Goal: Task Accomplishment & Management: Complete application form

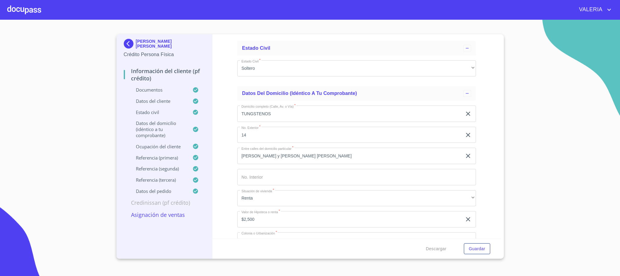
scroll to position [2166, 0]
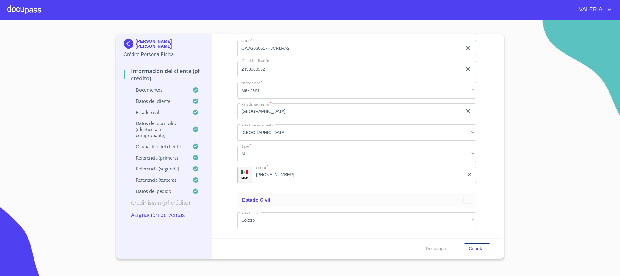
click at [28, 11] on div at bounding box center [24, 9] width 34 height 19
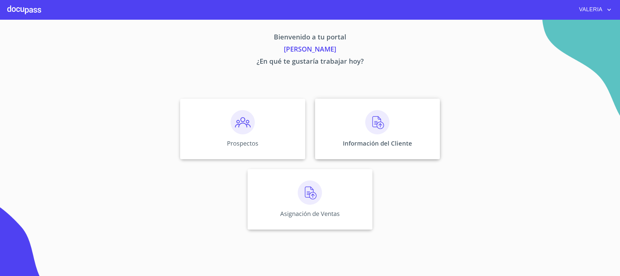
click at [374, 127] on img at bounding box center [378, 122] width 24 height 24
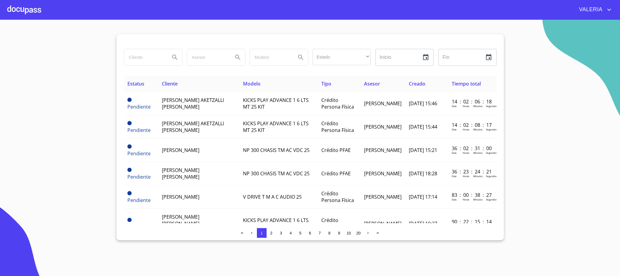
click at [156, 62] on input "search" at bounding box center [144, 57] width 41 height 16
click at [27, 12] on div at bounding box center [24, 9] width 34 height 19
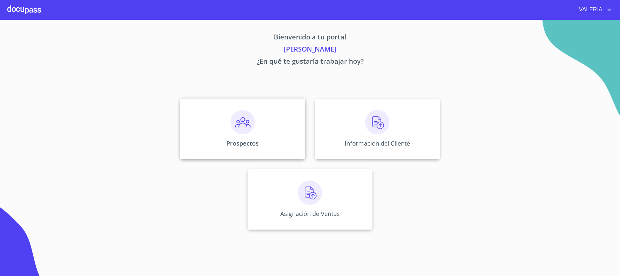
click at [262, 140] on div "Prospectos" at bounding box center [242, 128] width 125 height 61
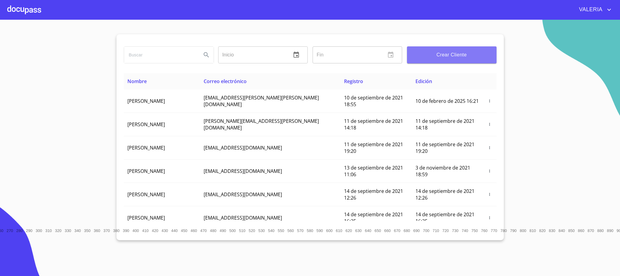
click at [470, 57] on span "Crear Cliente" at bounding box center [452, 55] width 80 height 8
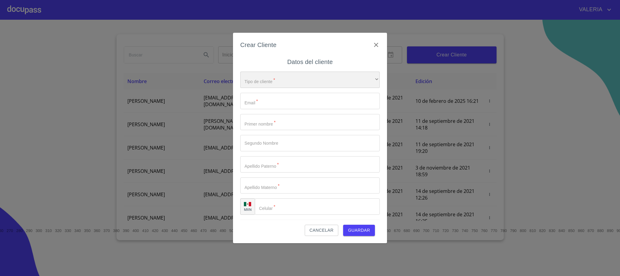
click at [309, 83] on div "​" at bounding box center [310, 79] width 140 height 16
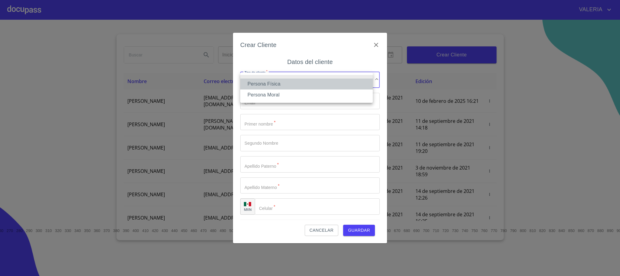
click at [292, 81] on li "Persona Física" at bounding box center [306, 83] width 133 height 11
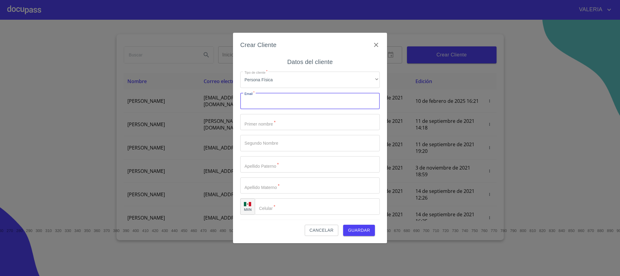
click at [289, 98] on input "Tipo de cliente   *" at bounding box center [310, 101] width 140 height 16
type input "[EMAIL_ADDRESS][DOMAIN_NAME]"
type input "[PERSON_NAME]"
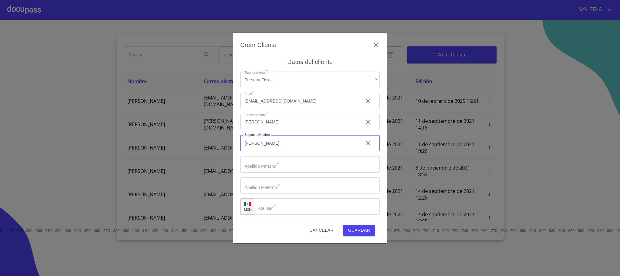
type input "[PERSON_NAME]"
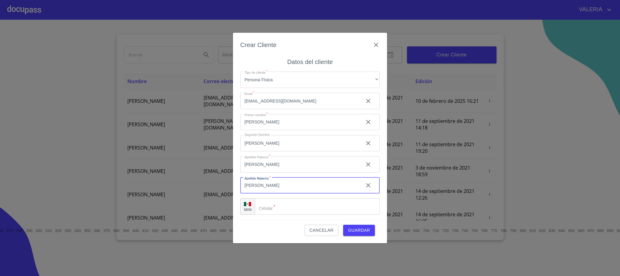
type input "[PERSON_NAME]"
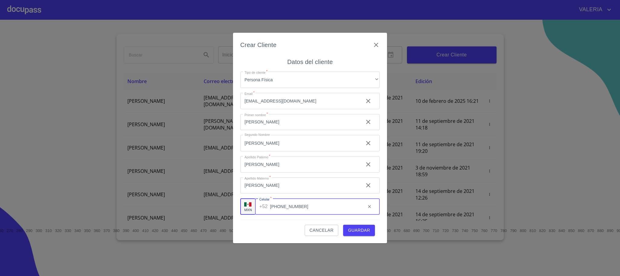
type input "[PHONE_NUMBER]"
click at [362, 225] on button "Guardar" at bounding box center [359, 229] width 32 height 11
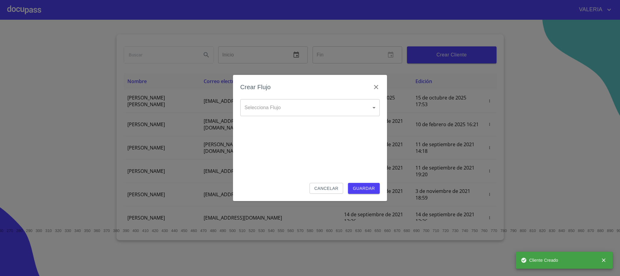
click at [281, 101] on body "[PERSON_NAME] ​ Fin ​ Crear Cliente Nombre Correo electrónico Registro Edición …" at bounding box center [310, 138] width 620 height 276
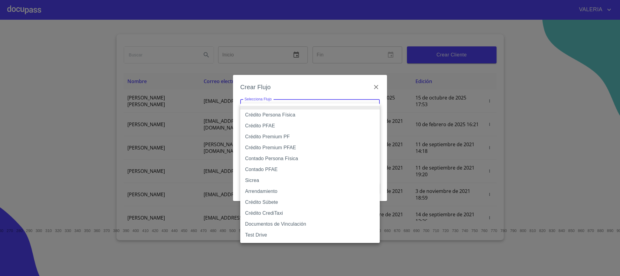
click at [276, 161] on li "Contado Persona Física" at bounding box center [310, 158] width 140 height 11
type input "60bf975b0d9865ccc2471536"
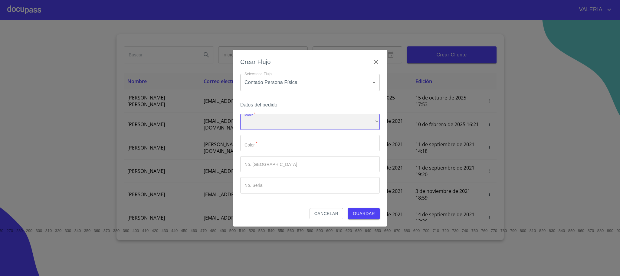
click at [263, 123] on div "​" at bounding box center [310, 122] width 140 height 16
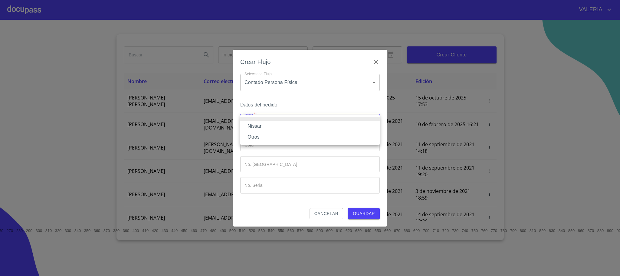
click at [264, 128] on li "Nissan" at bounding box center [310, 126] width 140 height 11
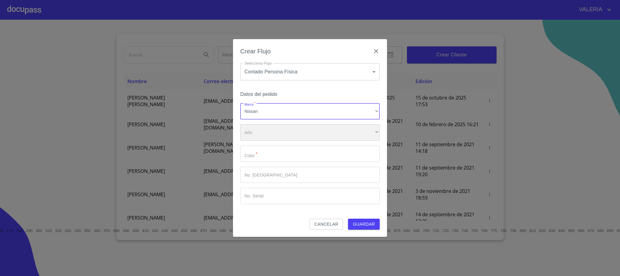
click at [270, 130] on div "​" at bounding box center [310, 132] width 140 height 16
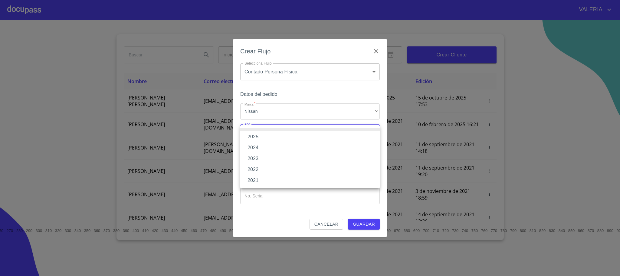
click at [261, 179] on li "2021" at bounding box center [310, 180] width 140 height 11
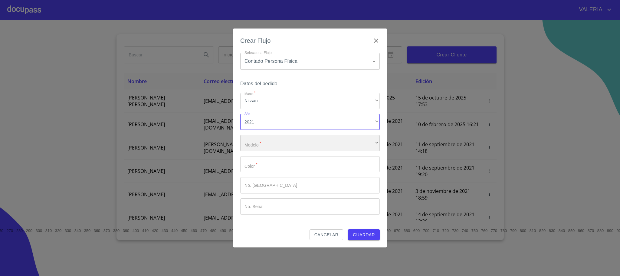
click at [282, 151] on div "​" at bounding box center [310, 143] width 140 height 16
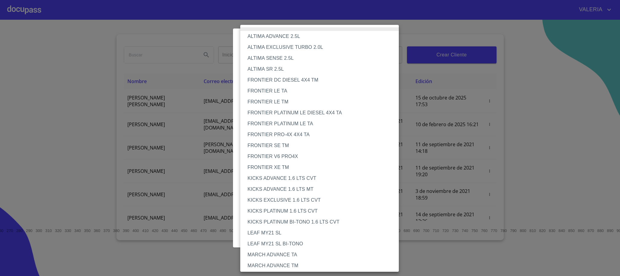
scroll to position [433, 0]
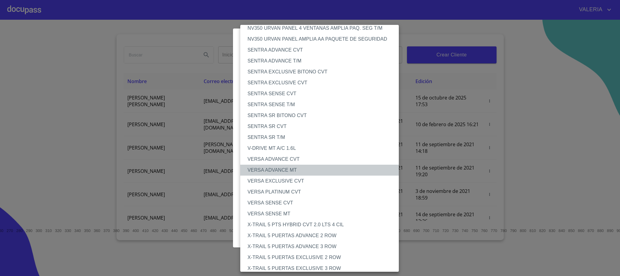
click at [293, 167] on li "VERSA ADVANCE MT" at bounding box center [322, 169] width 165 height 11
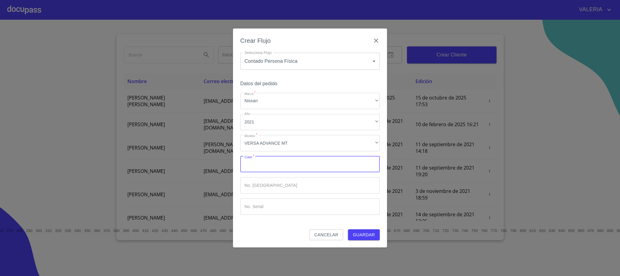
click at [279, 162] on input "Marca   *" at bounding box center [310, 164] width 140 height 16
type input "azul"
type input "1"
click at [364, 237] on span "Guardar" at bounding box center [364, 235] width 22 height 8
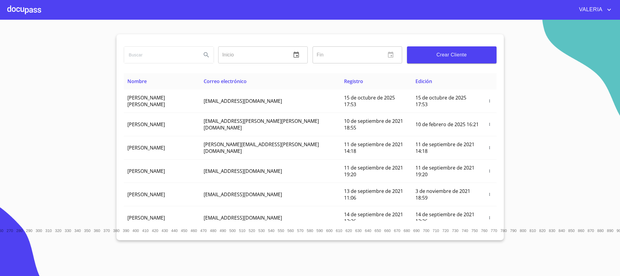
click at [28, 8] on div at bounding box center [24, 9] width 34 height 19
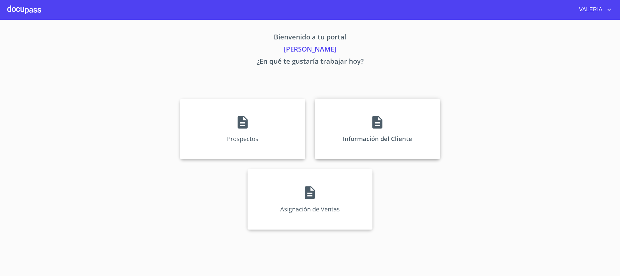
click at [384, 134] on p "Información del Cliente" at bounding box center [377, 138] width 69 height 8
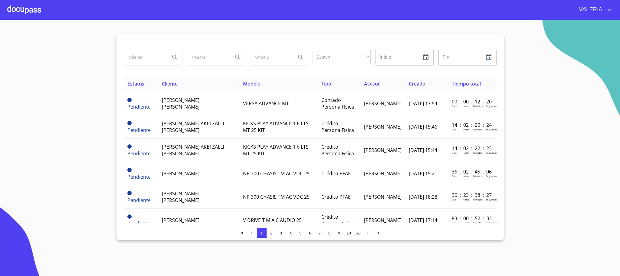
click at [147, 61] on input "search" at bounding box center [144, 57] width 41 height 16
type input "distribuidora"
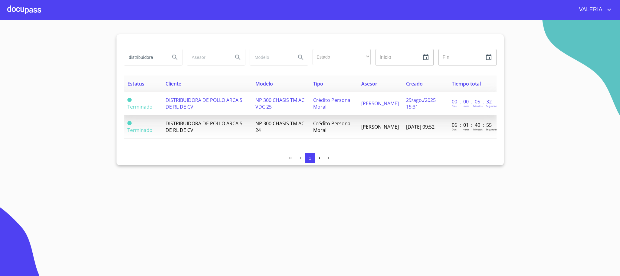
click at [208, 105] on td "DISTRIBUIDORA DE POLLO ARCA S DE RL DE CV" at bounding box center [207, 103] width 90 height 23
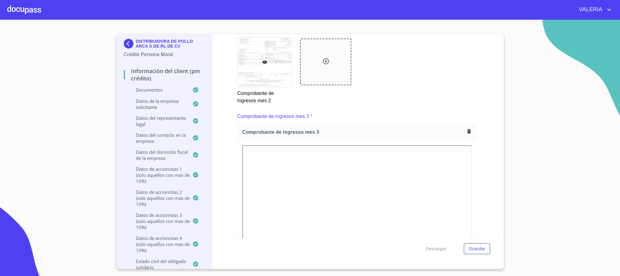
scroll to position [1226, 0]
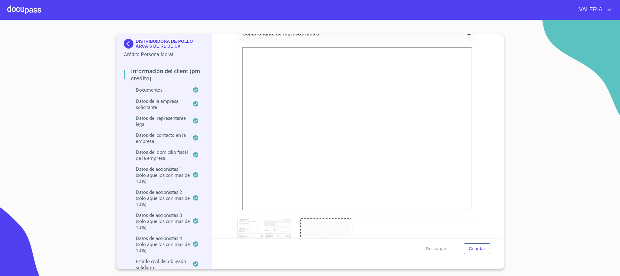
click at [130, 47] on img at bounding box center [130, 44] width 12 height 10
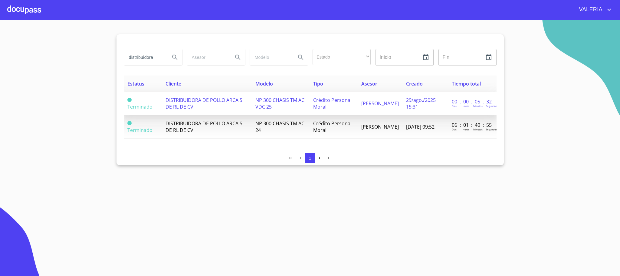
click at [275, 111] on td "NP 300 CHASIS TM AC VDC 25" at bounding box center [281, 103] width 58 height 23
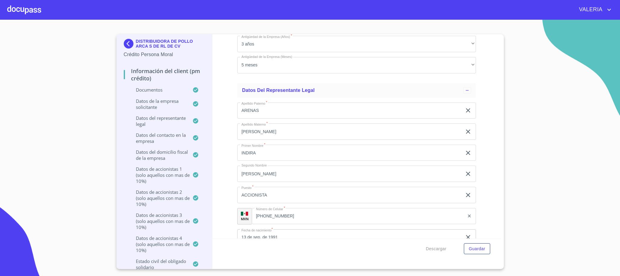
click at [164, 92] on p "Documentos" at bounding box center [158, 90] width 69 height 6
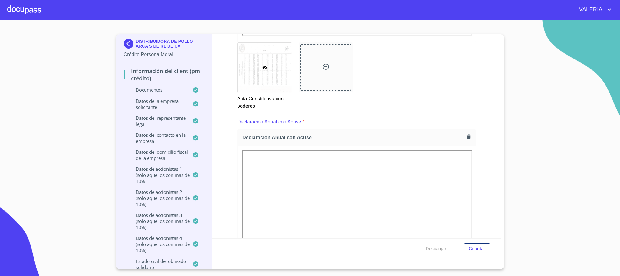
scroll to position [1840, 0]
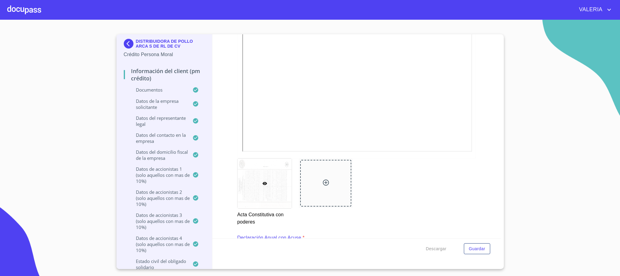
click at [31, 9] on div at bounding box center [24, 9] width 34 height 19
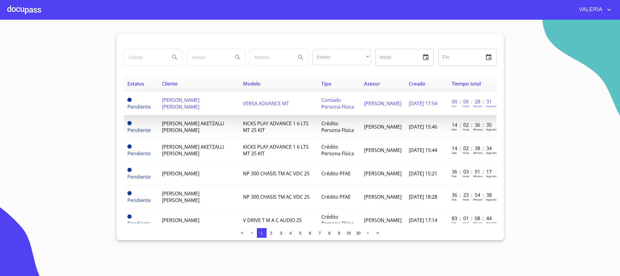
click at [198, 109] on td "[PERSON_NAME] [PERSON_NAME]" at bounding box center [198, 103] width 81 height 23
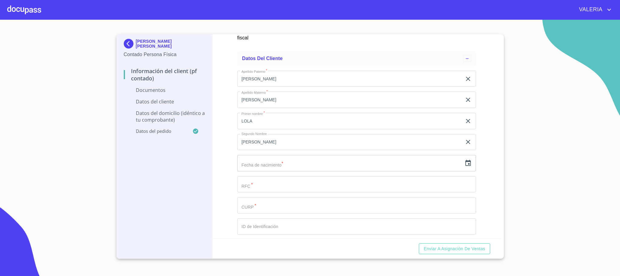
scroll to position [999, 0]
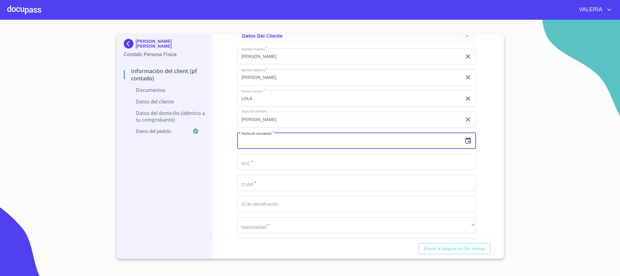
click at [276, 148] on input "text" at bounding box center [349, 140] width 225 height 16
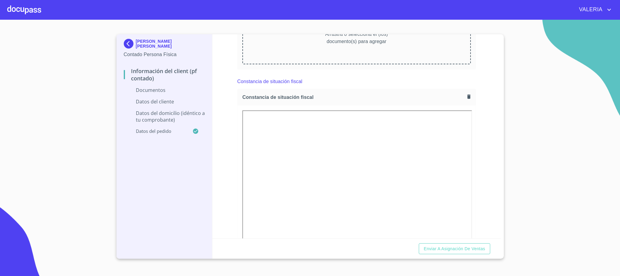
scroll to position [545, 0]
